Goal: Entertainment & Leisure: Consume media (video, audio)

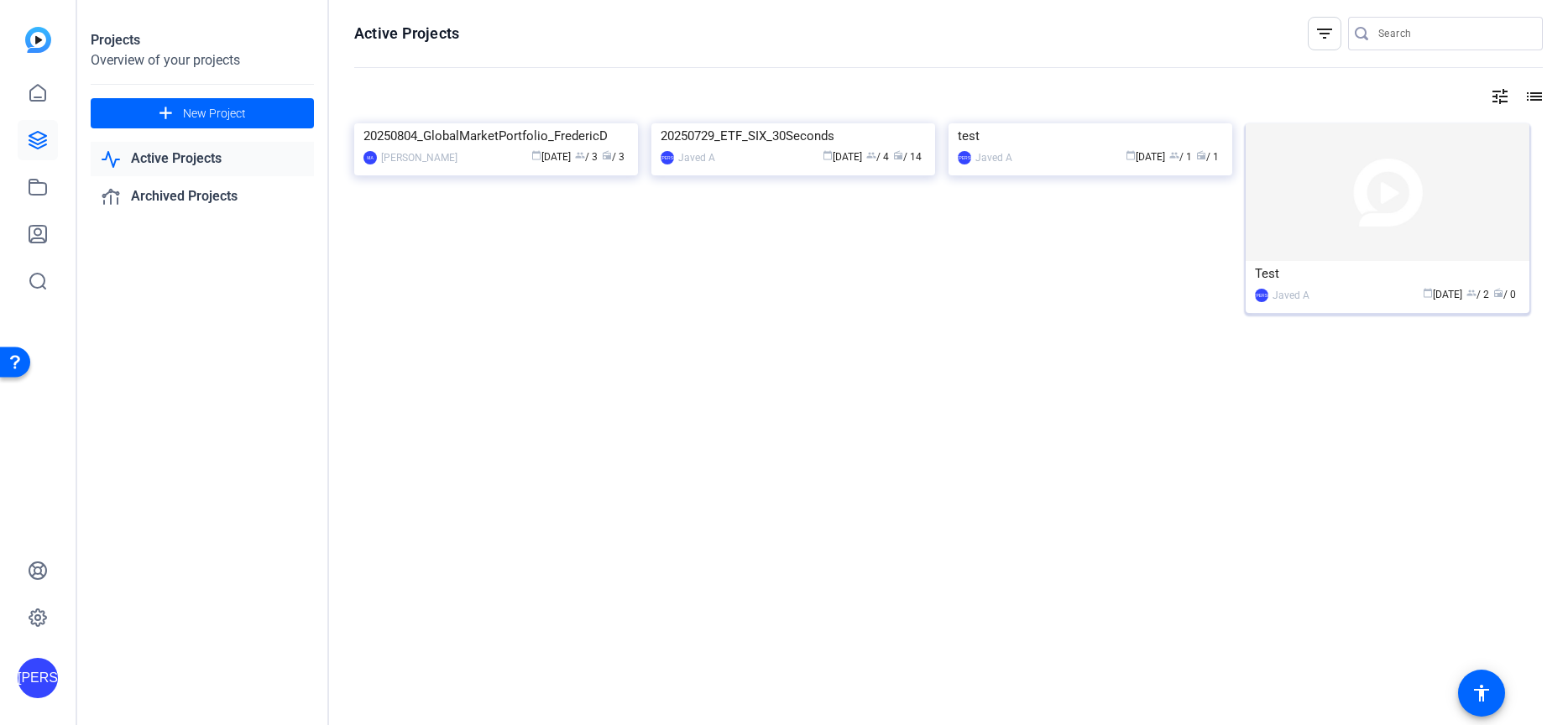
click at [1423, 182] on img at bounding box center [1388, 192] width 284 height 138
click at [28, 34] on img at bounding box center [38, 40] width 26 height 26
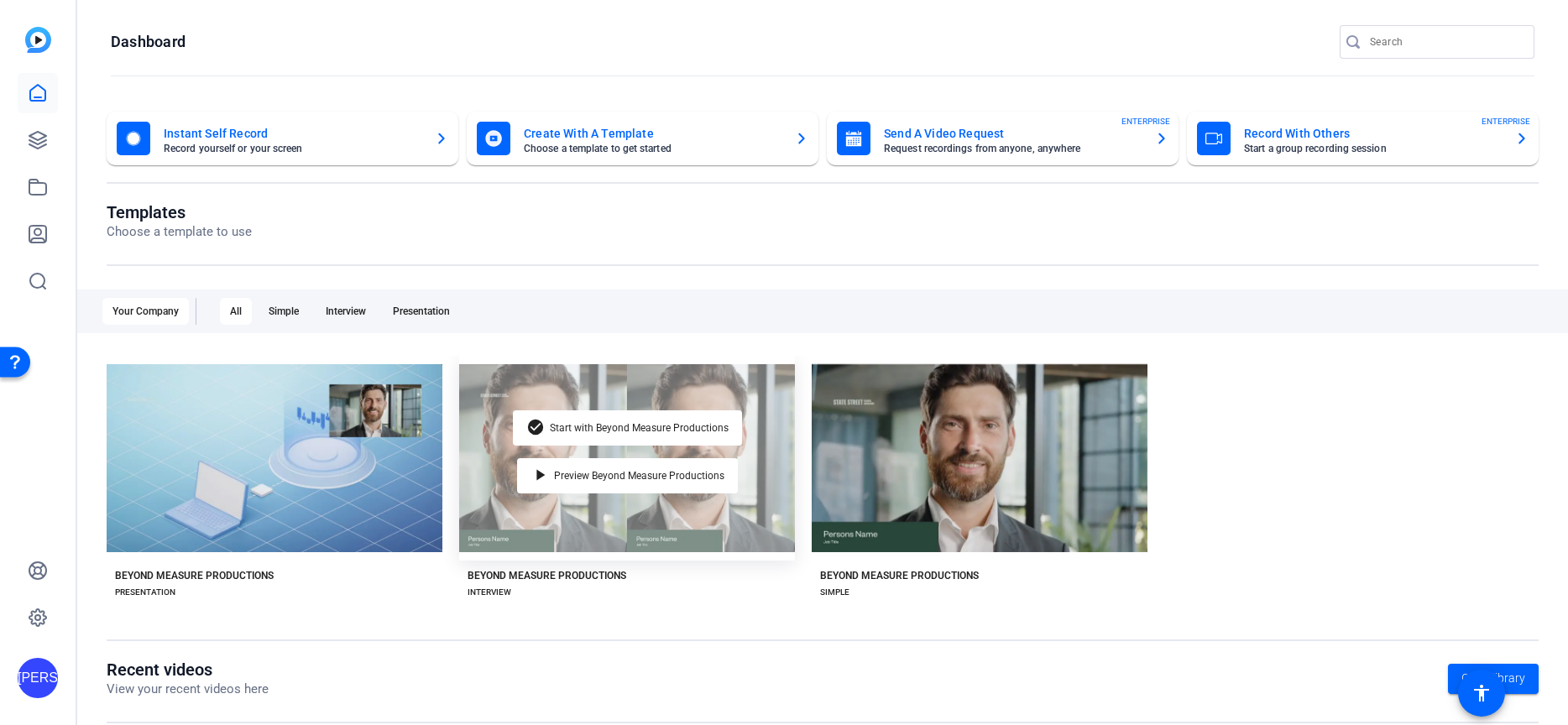
click at [747, 522] on div "check_circle Start with Beyond Measure Productions play_arrow Preview Beyond Me…" at bounding box center [627, 458] width 336 height 204
click at [541, 476] on mat-icon "play_arrow" at bounding box center [540, 475] width 20 height 20
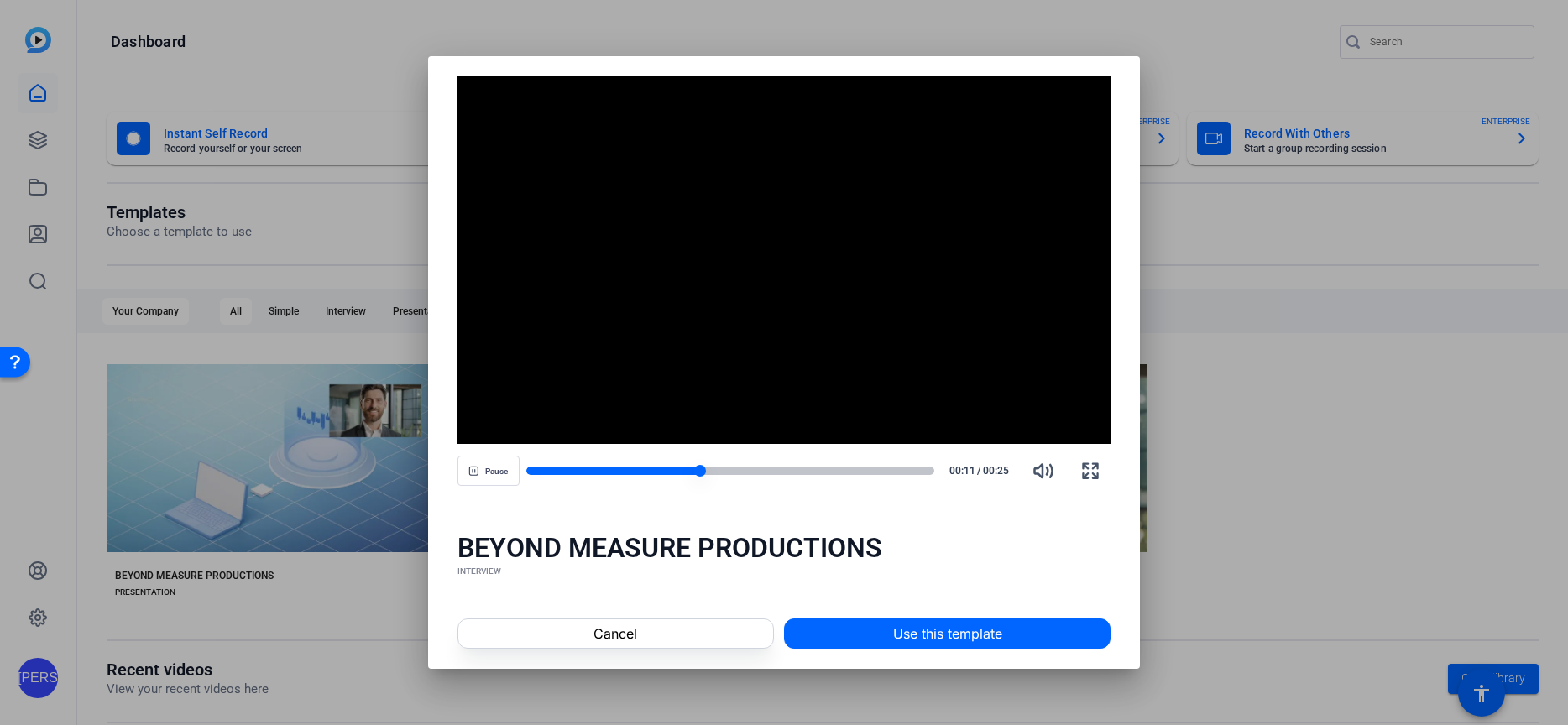
drag, startPoint x: 687, startPoint y: 469, endPoint x: 653, endPoint y: 472, distance: 34.1
click at [653, 472] on div at bounding box center [731, 470] width 409 height 12
drag, startPoint x: 663, startPoint y: 469, endPoint x: 648, endPoint y: 469, distance: 15.0
click at [648, 469] on div at bounding box center [731, 470] width 409 height 9
drag, startPoint x: 655, startPoint y: 468, endPoint x: 630, endPoint y: 470, distance: 25.1
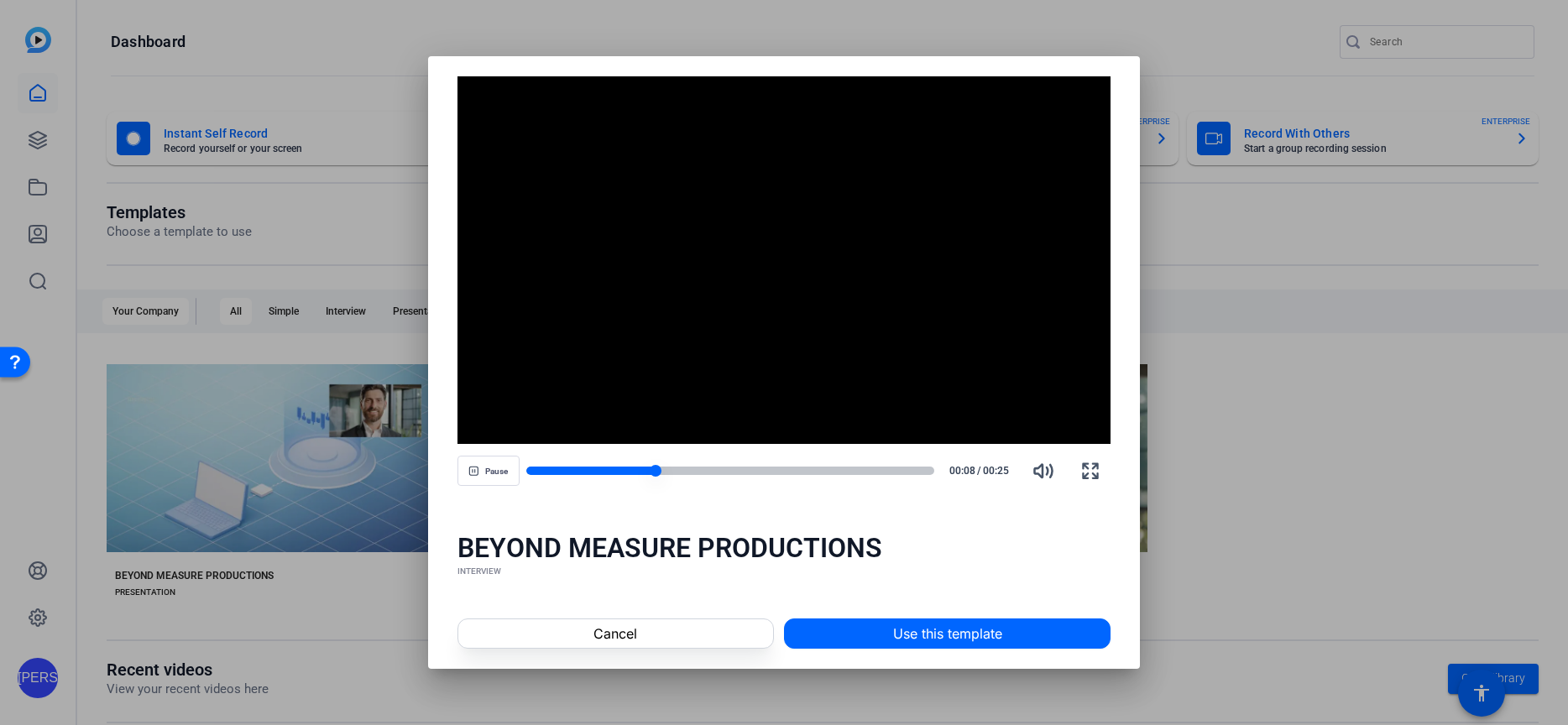
click at [630, 470] on div at bounding box center [731, 470] width 409 height 9
click at [1088, 466] on icon "button" at bounding box center [1090, 470] width 20 height 20
drag, startPoint x: 709, startPoint y: 469, endPoint x: 678, endPoint y: 467, distance: 31.1
click at [678, 467] on div at bounding box center [625, 470] width 197 height 9
drag, startPoint x: 678, startPoint y: 468, endPoint x: 658, endPoint y: 465, distance: 20.2
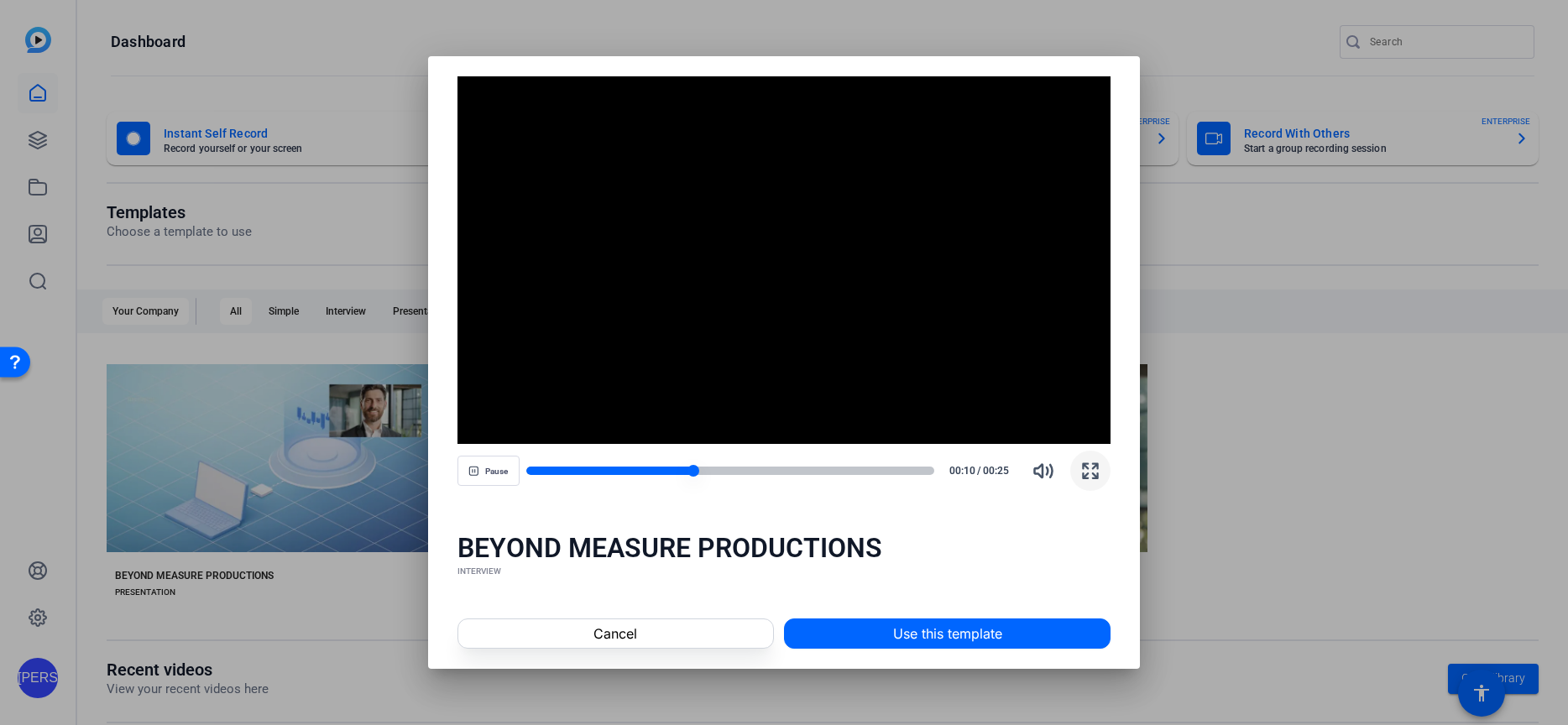
click at [658, 465] on div at bounding box center [731, 470] width 409 height 12
drag, startPoint x: 661, startPoint y: 464, endPoint x: 592, endPoint y: 468, distance: 69.1
click at [592, 468] on div at bounding box center [731, 470] width 409 height 12
click at [1092, 469] on icon "button" at bounding box center [1090, 470] width 20 height 20
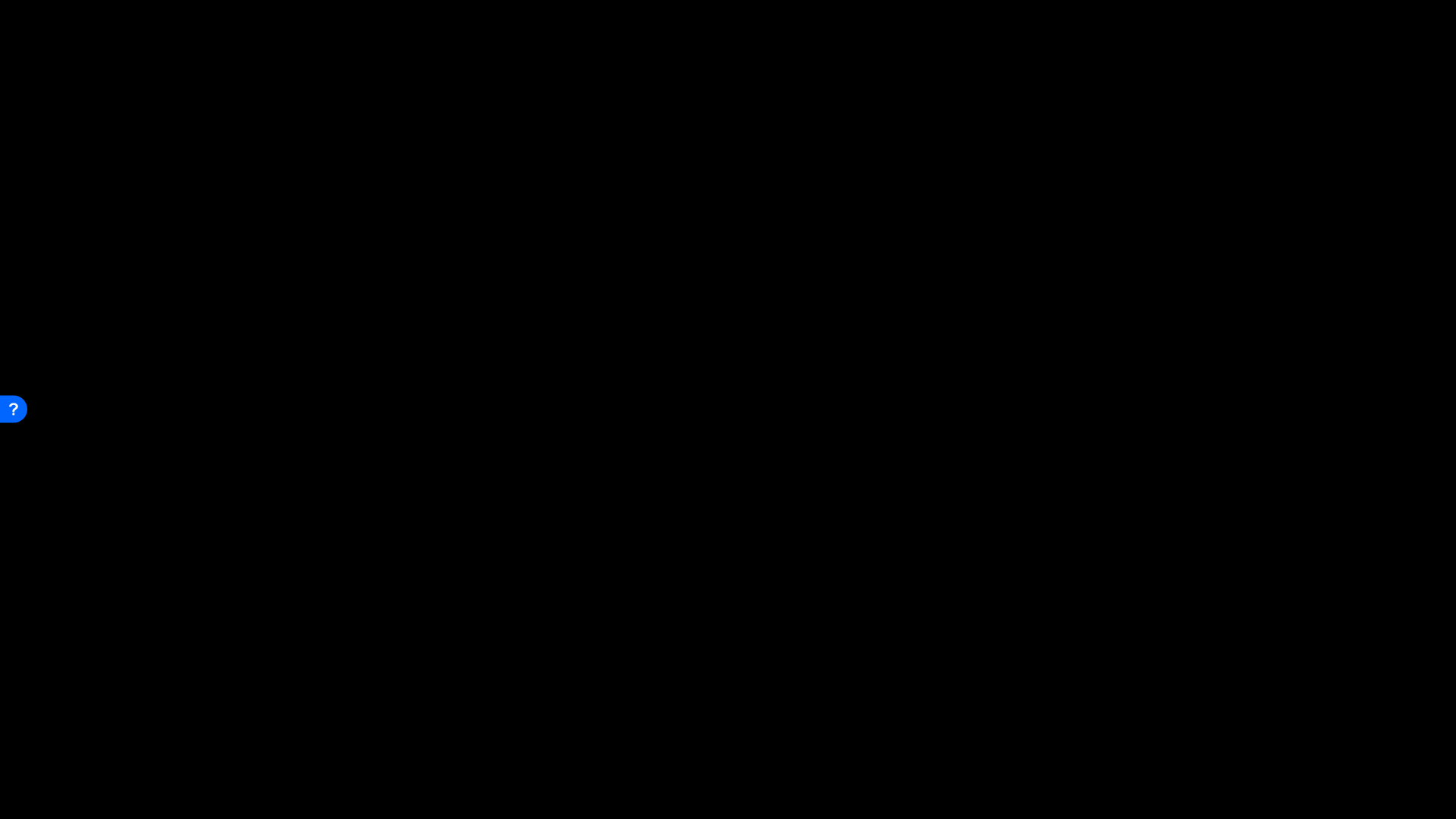
click at [225, 654] on video "Video Player" at bounding box center [728, 409] width 1456 height 818
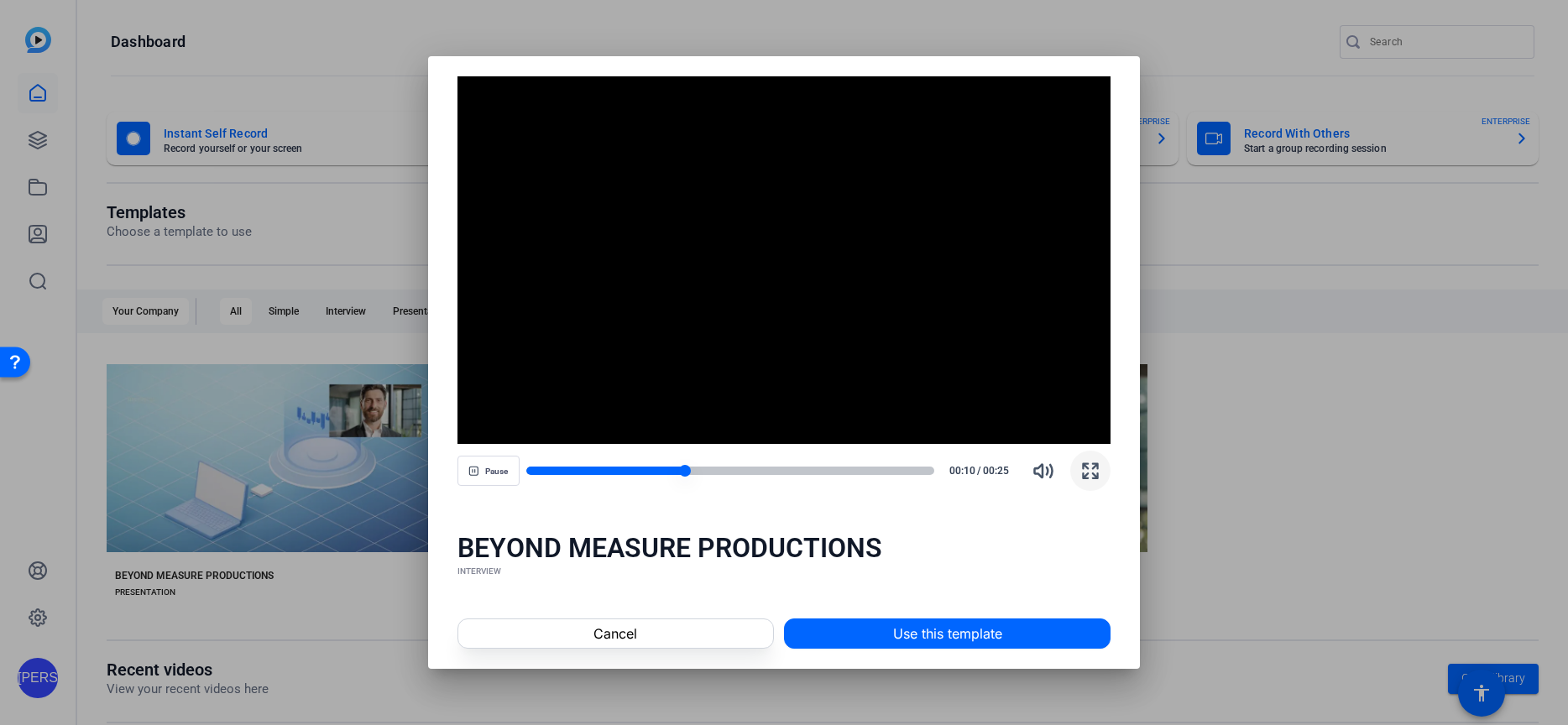
drag, startPoint x: 669, startPoint y: 468, endPoint x: 639, endPoint y: 467, distance: 30.0
click at [638, 467] on div at bounding box center [606, 470] width 159 height 9
click at [634, 469] on div at bounding box center [638, 470] width 12 height 12
click at [623, 469] on div at bounding box center [603, 470] width 153 height 9
click at [486, 470] on span "Pause" at bounding box center [497, 471] width 23 height 10
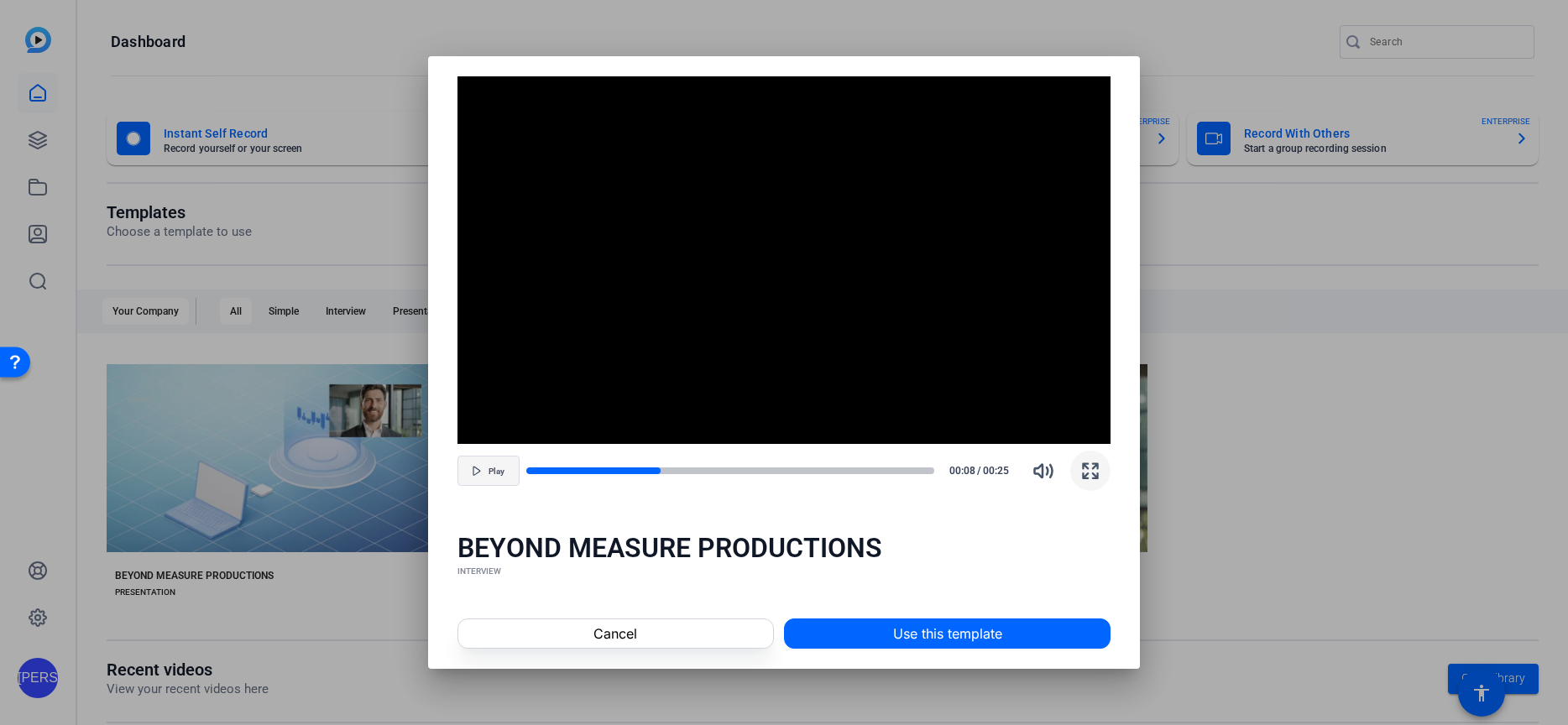
click at [486, 470] on span "button" at bounding box center [488, 470] width 61 height 40
click at [486, 470] on span "Pause" at bounding box center [497, 471] width 23 height 10
click at [486, 470] on span "button" at bounding box center [488, 470] width 61 height 40
click at [486, 470] on span "Pause" at bounding box center [497, 471] width 23 height 10
click at [674, 470] on div at bounding box center [731, 470] width 409 height 12
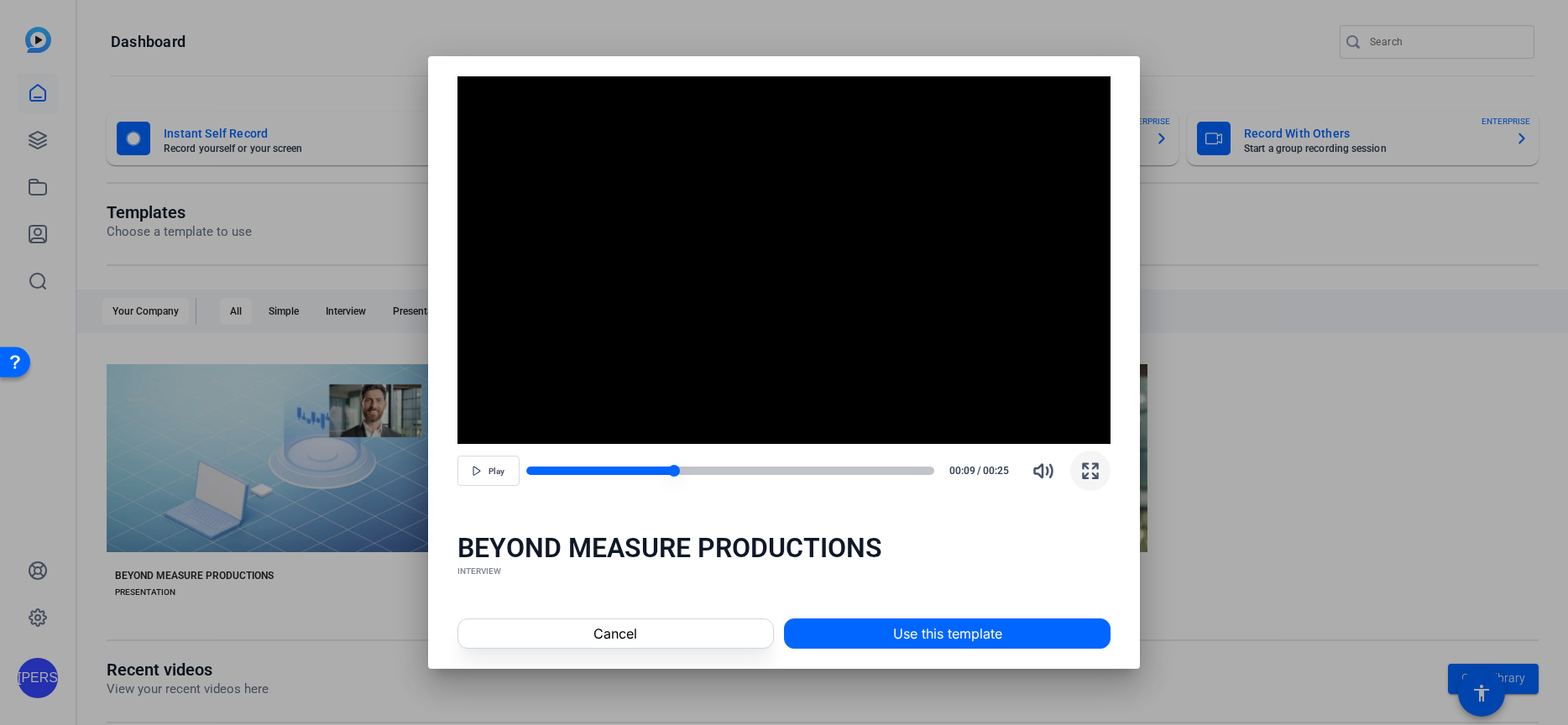
click at [649, 471] on div at bounding box center [600, 470] width 148 height 9
click at [481, 476] on span "button" at bounding box center [488, 470] width 61 height 40
click at [482, 474] on span "button" at bounding box center [488, 470] width 61 height 40
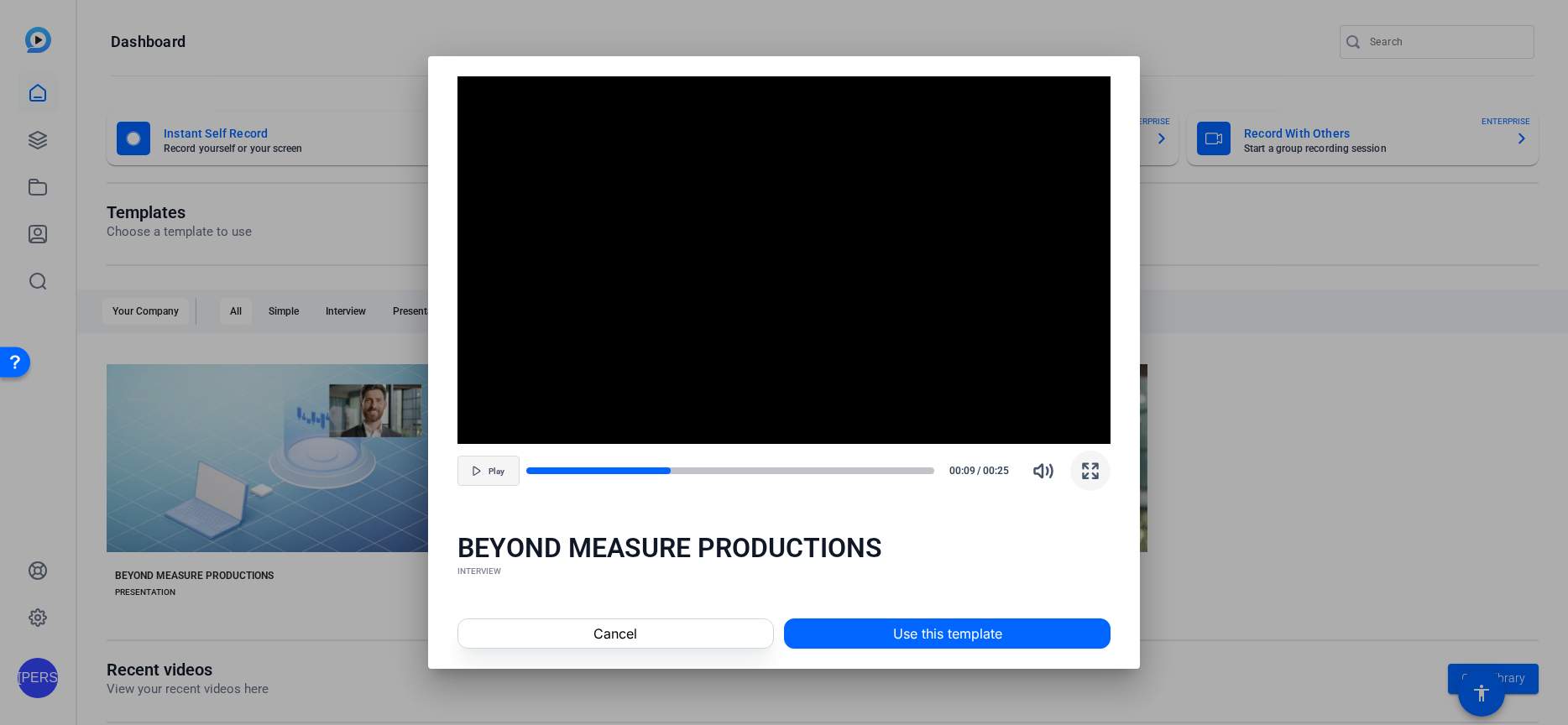
click at [482, 474] on span "button" at bounding box center [488, 470] width 61 height 40
